Goal: Check status: Check status

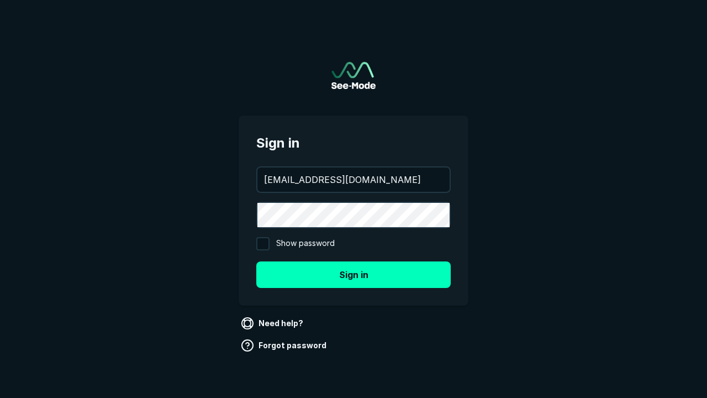
type input "[EMAIL_ADDRESS][DOMAIN_NAME]"
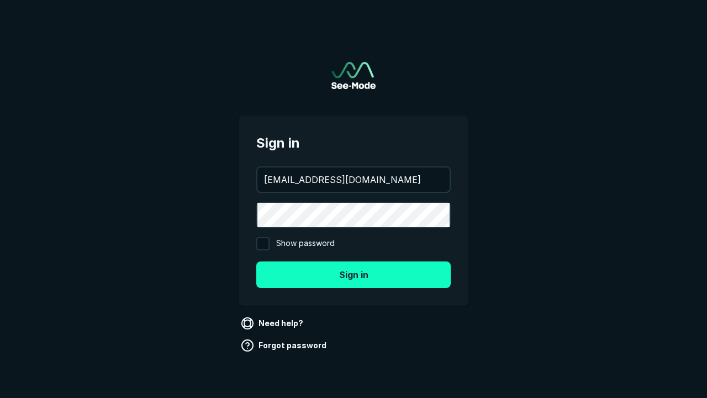
click at [354, 274] on button "Sign in" at bounding box center [353, 274] width 195 height 27
